Goal: Check status: Check status

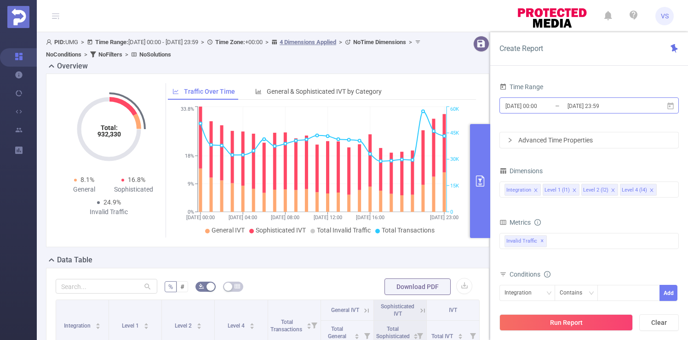
click at [565, 109] on input "[DATE] 00:00" at bounding box center [541, 106] width 74 height 12
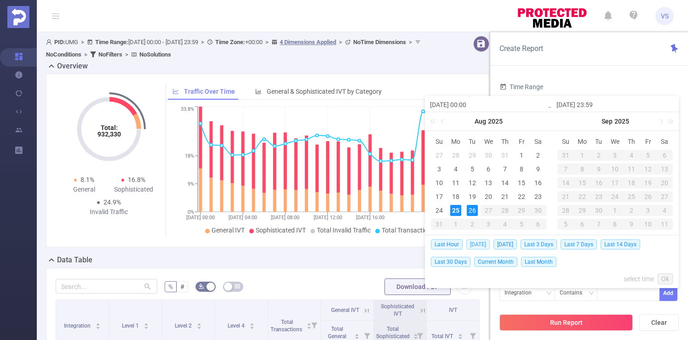
click at [475, 245] on span "[DATE]" at bounding box center [477, 245] width 23 height 10
type input "[DATE] 00:00"
type input "[DATE] 23:59"
click at [475, 245] on div "Total: 932,330 Total: 932,330 8.1% General 16.8% Sophisticated 24.9% Invalid Tr…" at bounding box center [267, 161] width 443 height 174
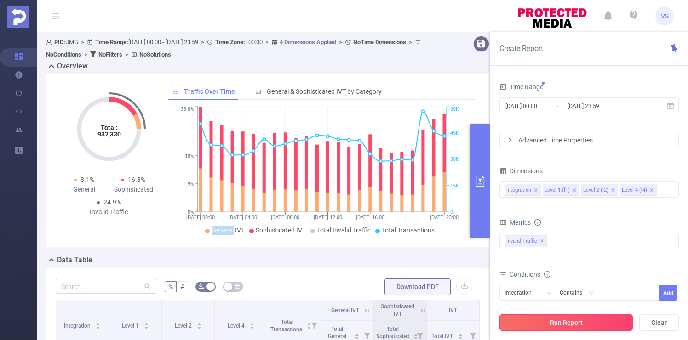
click at [583, 321] on button "Run Report" at bounding box center [565, 322] width 133 height 17
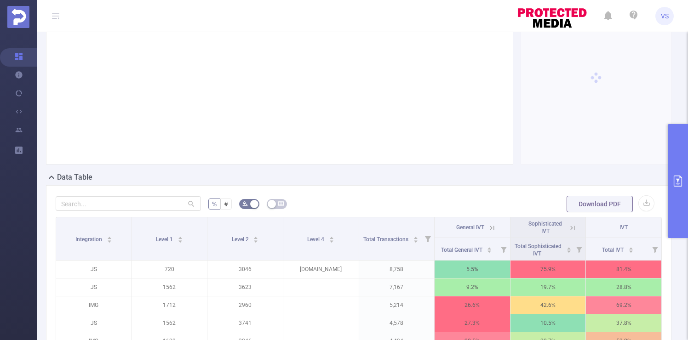
scroll to position [127, 0]
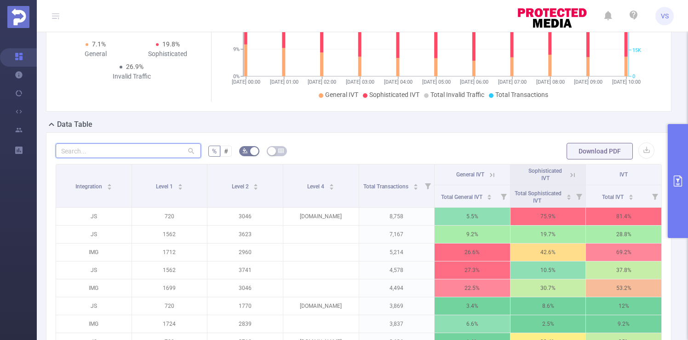
click at [126, 151] on input "text" at bounding box center [128, 150] width 145 height 15
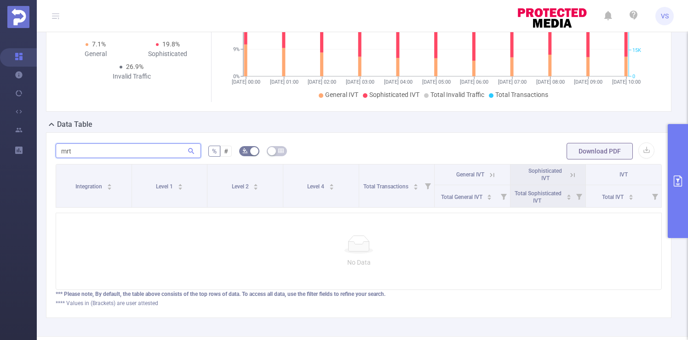
type input "mrt"
